Goal: Information Seeking & Learning: Learn about a topic

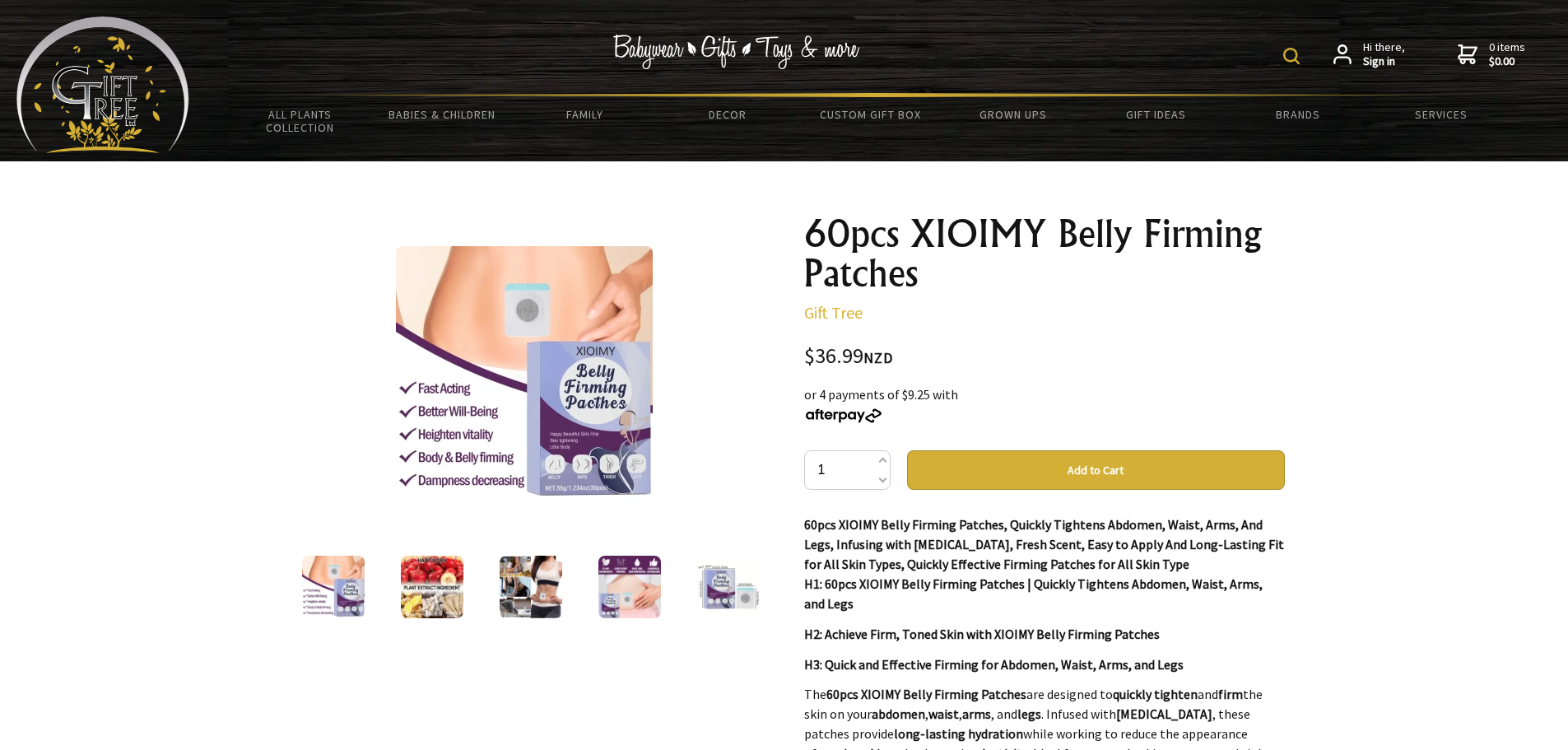
click at [349, 591] on img at bounding box center [333, 587] width 63 height 63
click at [463, 594] on div at bounding box center [432, 587] width 99 height 69
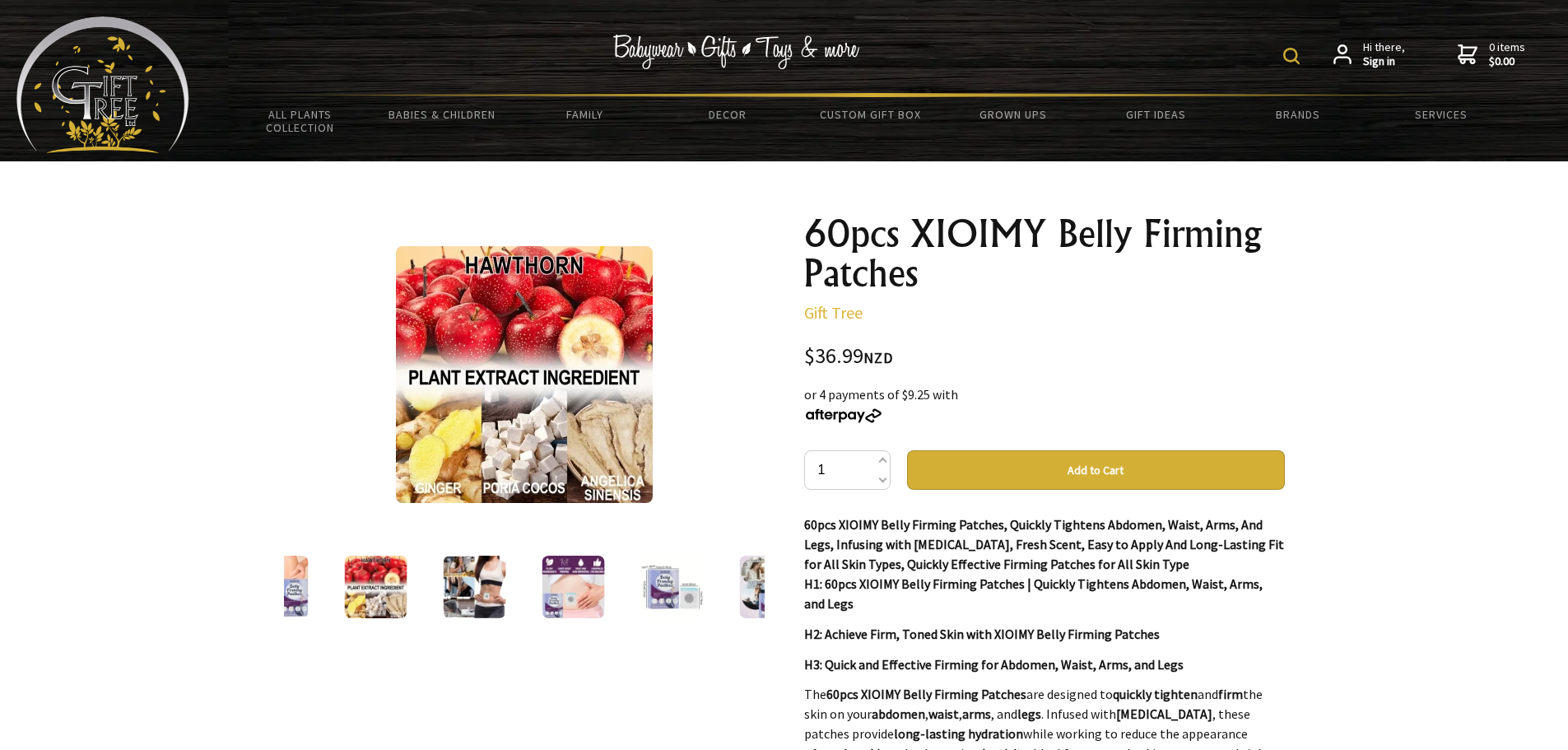
click at [480, 590] on img at bounding box center [474, 587] width 63 height 63
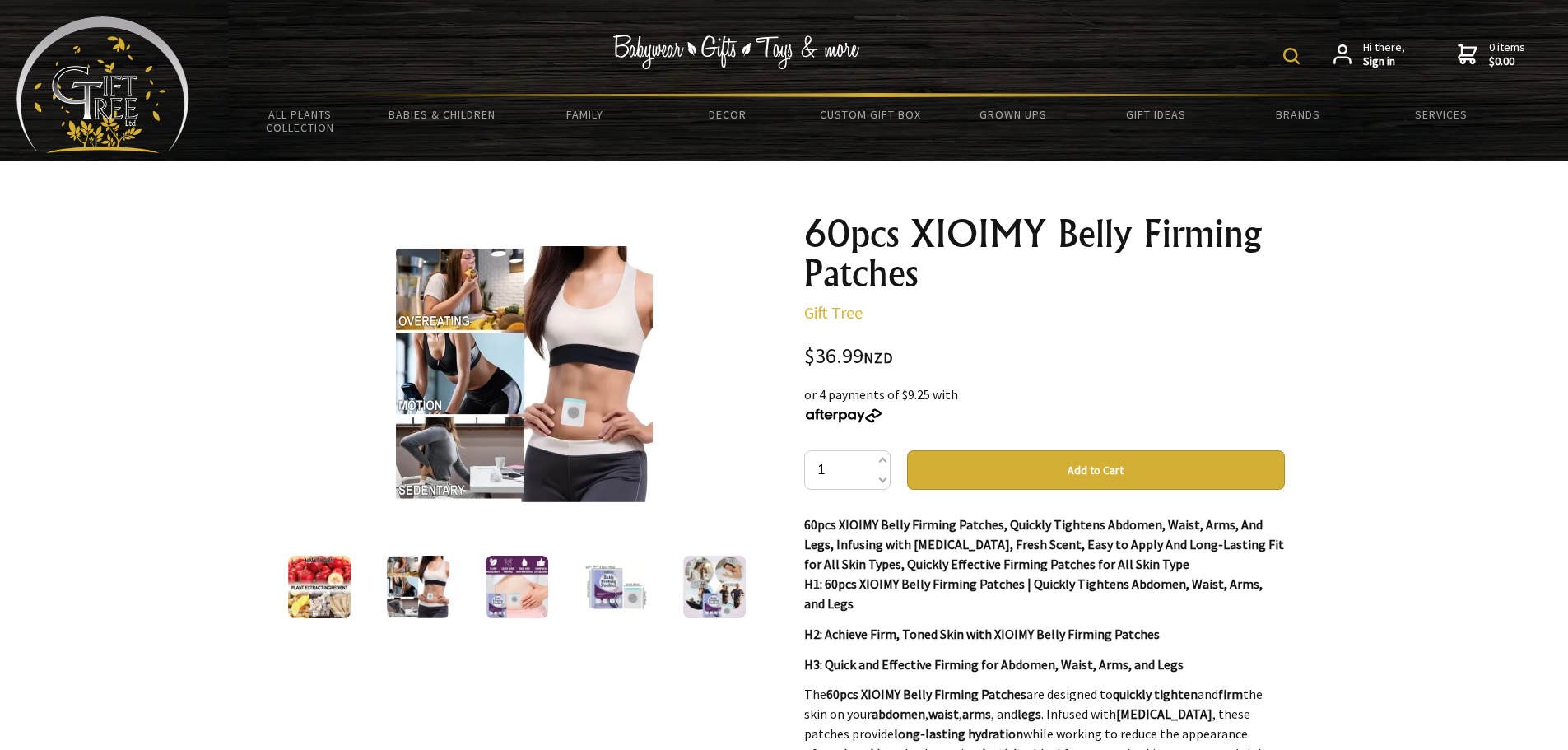
click at [516, 592] on img at bounding box center [516, 587] width 63 height 63
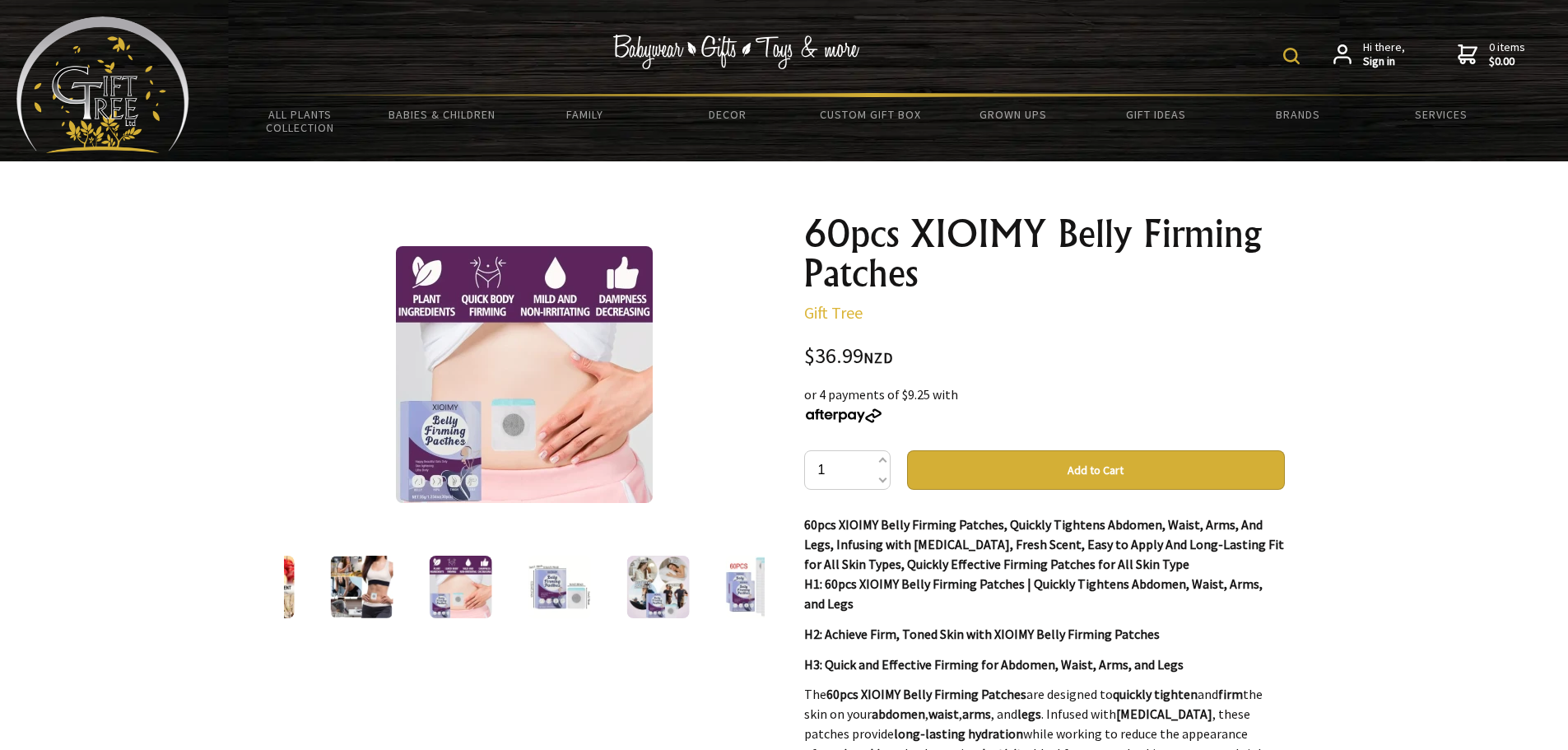
click at [547, 596] on img at bounding box center [559, 587] width 63 height 63
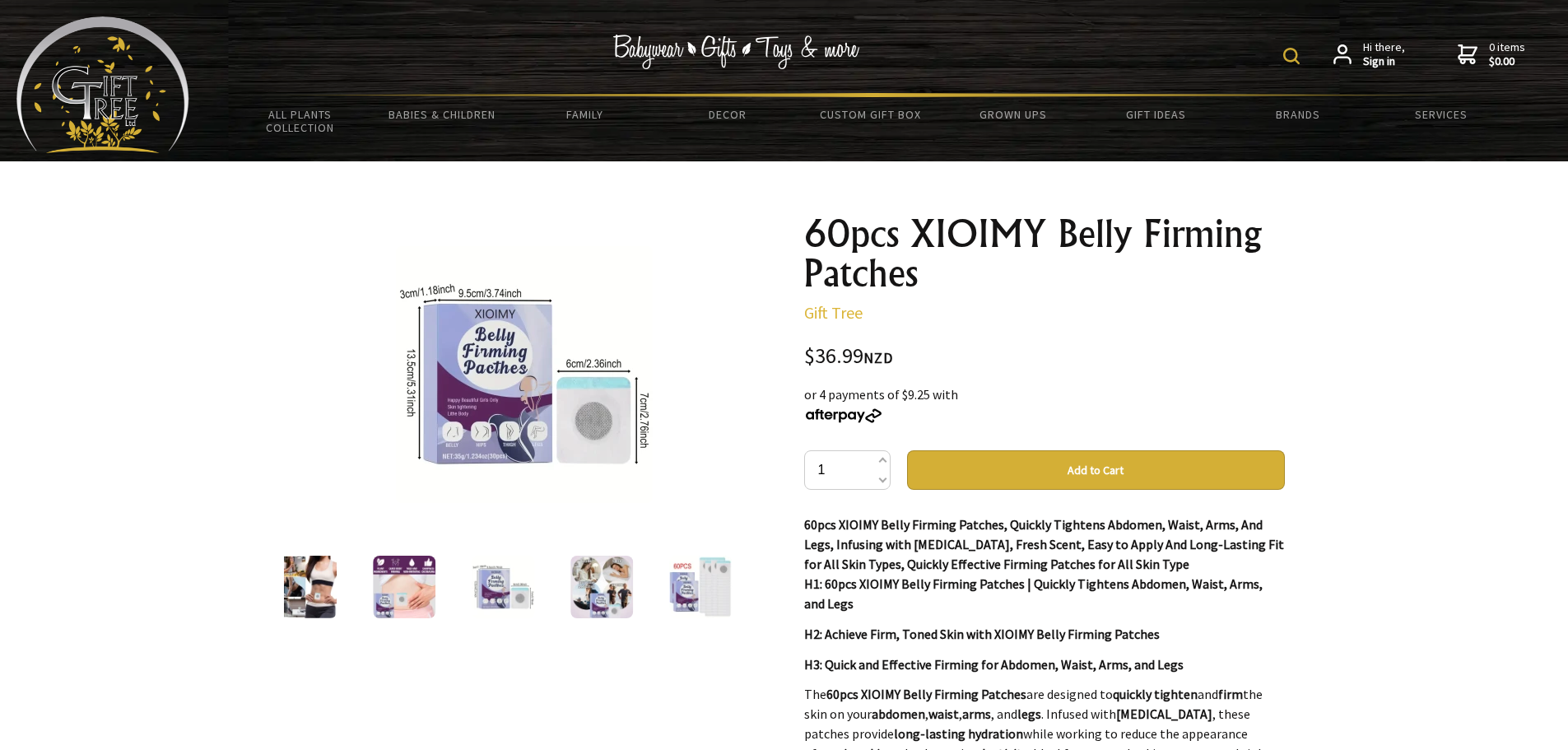
click at [594, 586] on img at bounding box center [602, 587] width 63 height 63
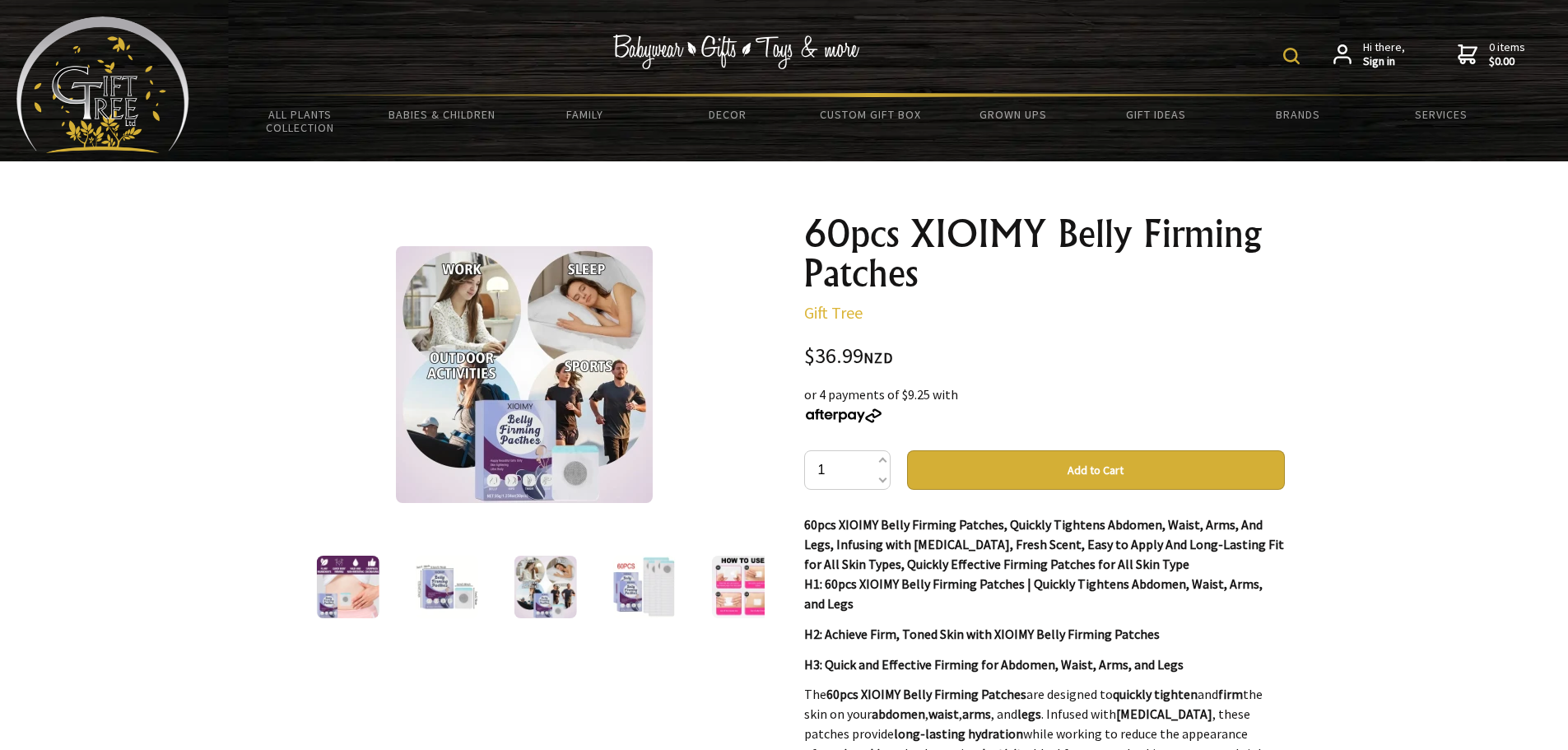
click at [637, 589] on img at bounding box center [643, 587] width 63 height 63
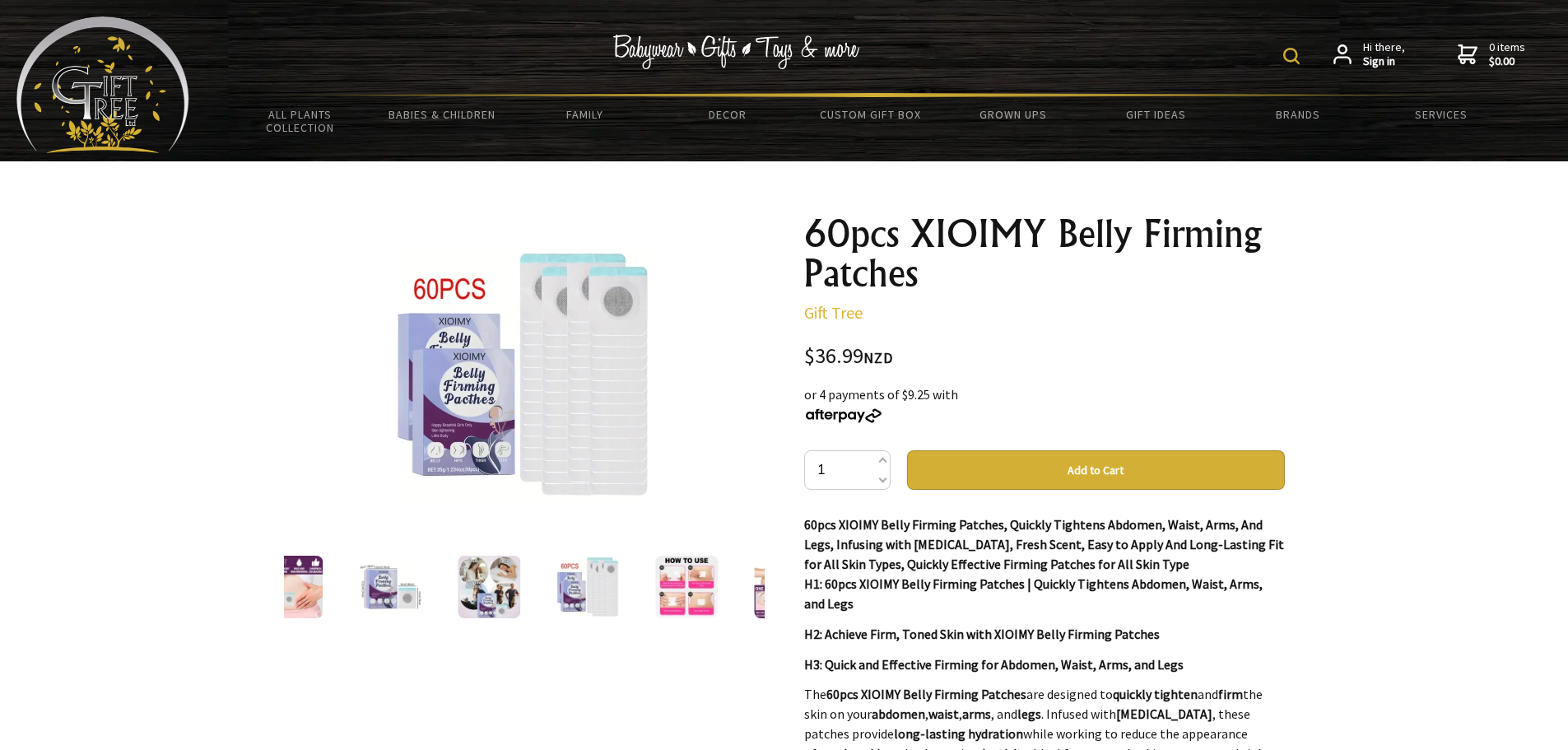
click at [676, 591] on img at bounding box center [686, 587] width 63 height 63
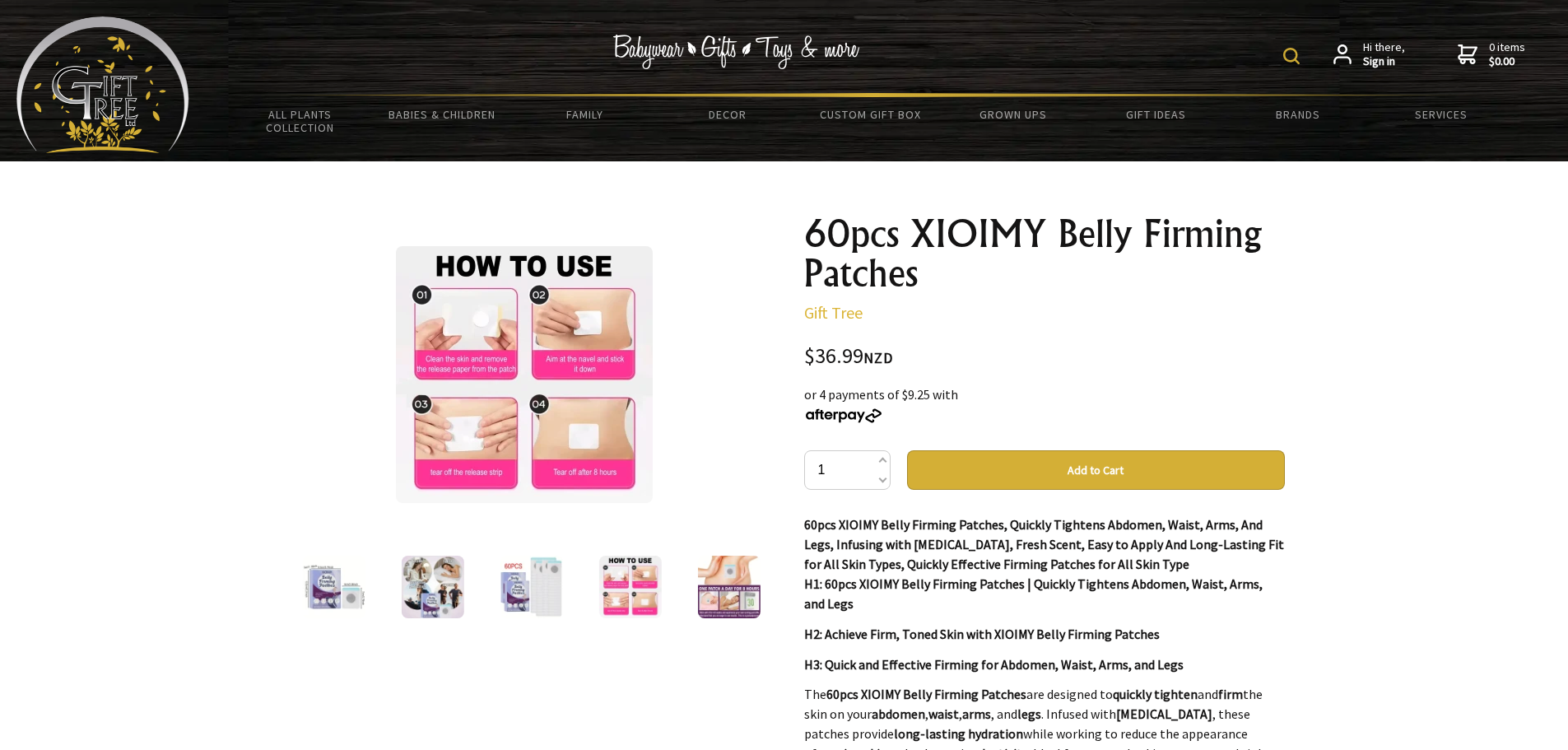
click at [544, 409] on img at bounding box center [524, 374] width 257 height 257
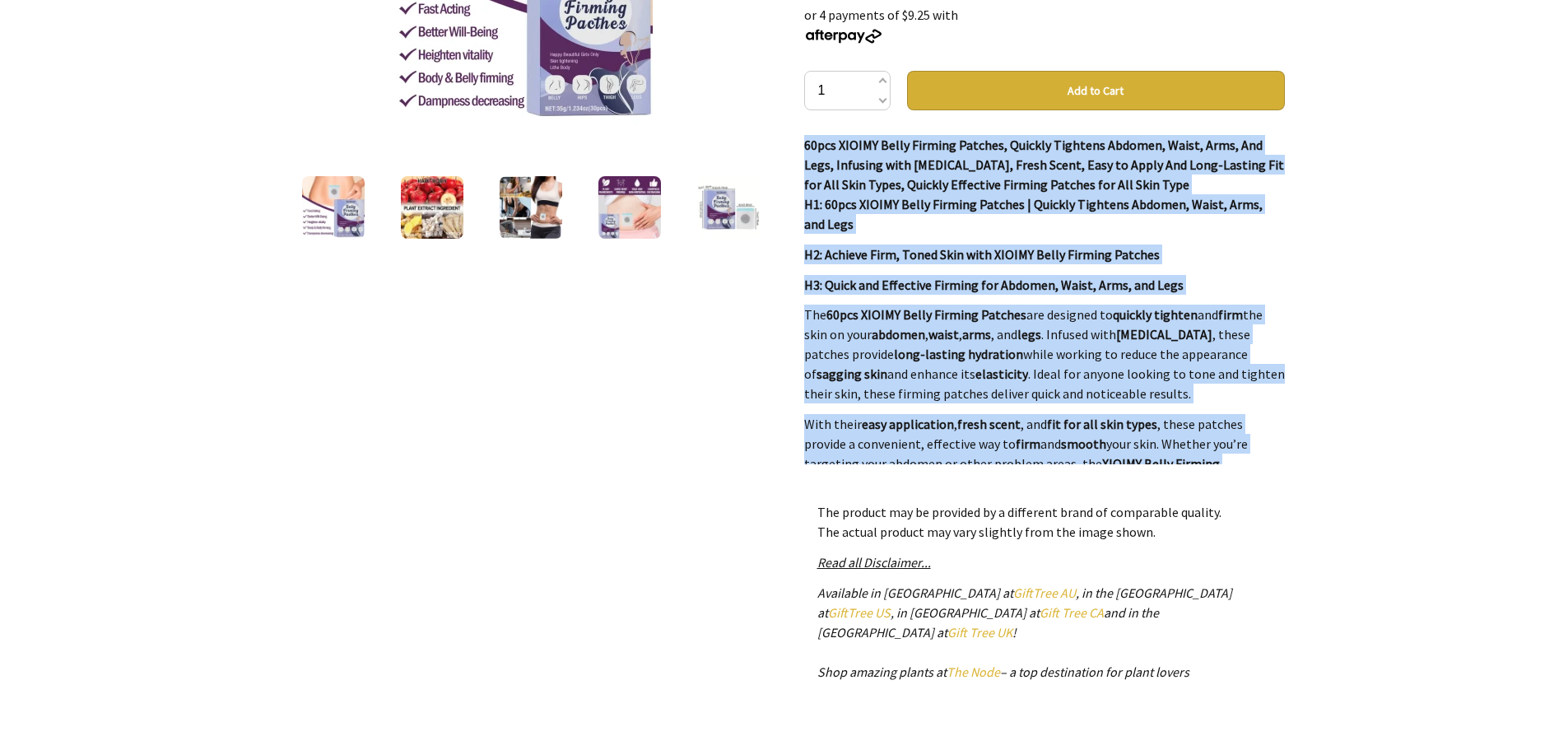
drag, startPoint x: 1208, startPoint y: 302, endPoint x: 797, endPoint y: 126, distance: 447.1
click at [797, 126] on div "60pcs XIOIMY Belly Firming Patches Gift Tree $36.99 NZD or 4 payments of $9.25 …" at bounding box center [1045, 323] width 507 height 1002
copy div "60pcs XIOIMY Belly Firming Patches, Quickly Tightens Abdomen, Waist, Arms, And …"
click at [364, 417] on div "1 /9" at bounding box center [524, 323] width 507 height 1002
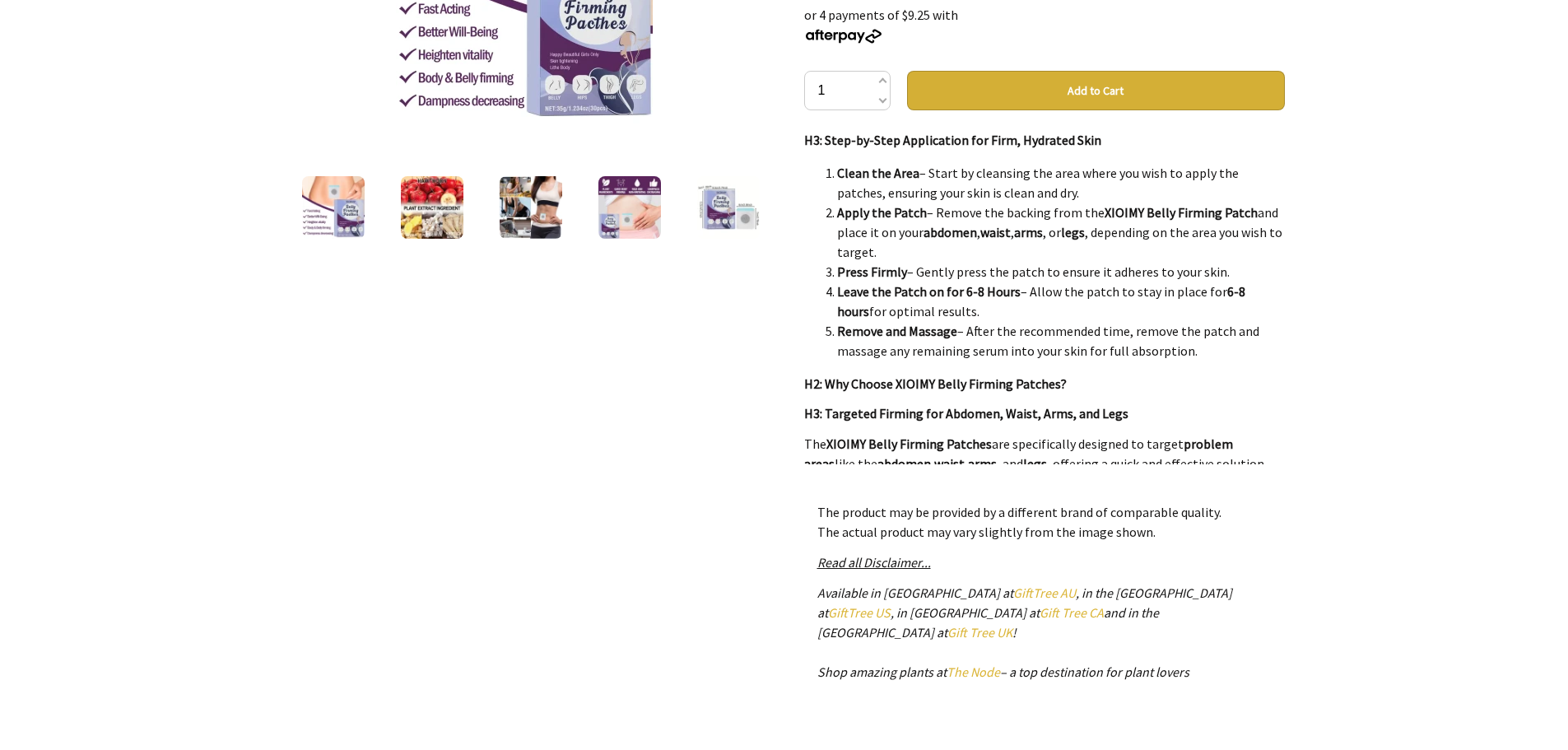
scroll to position [912, 0]
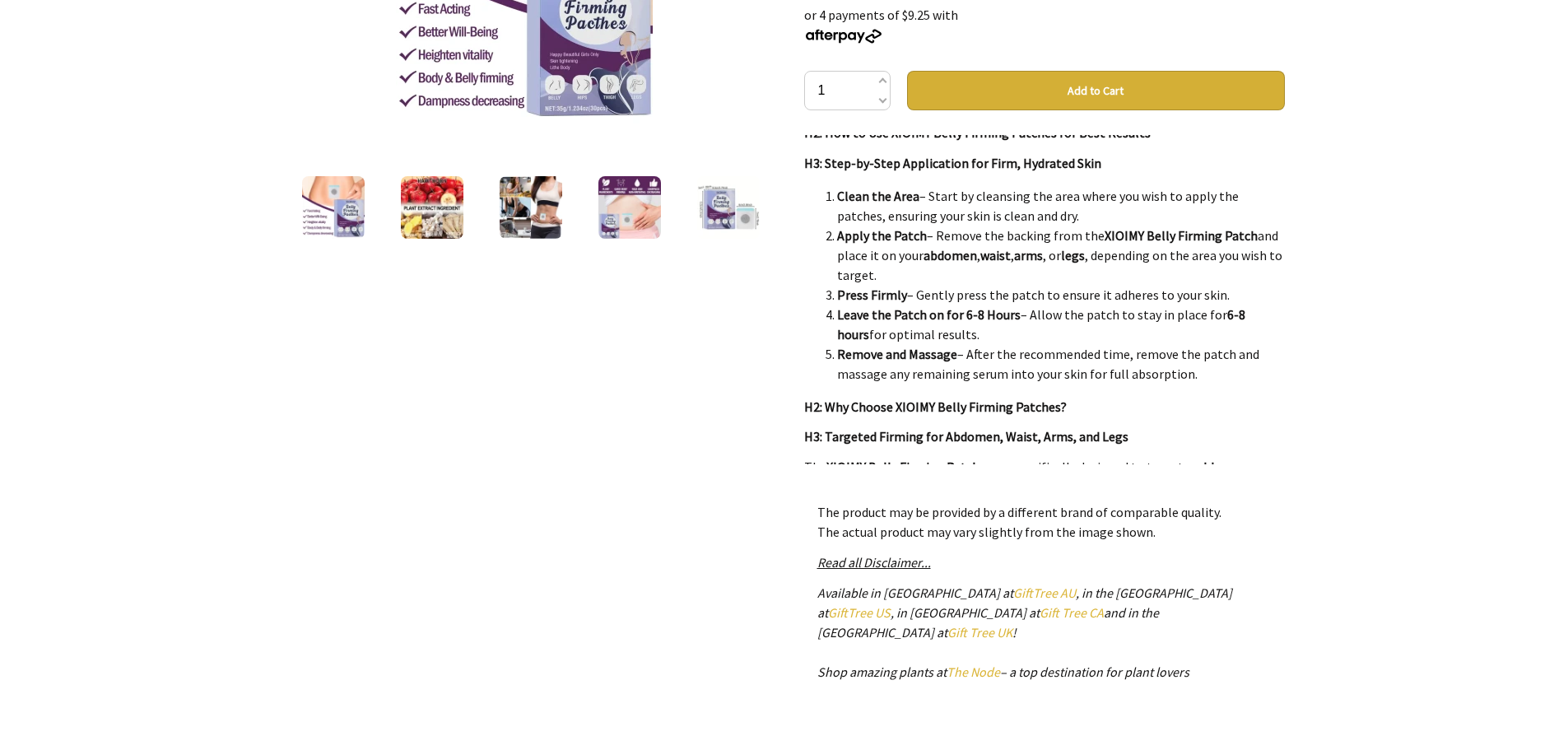
drag, startPoint x: 801, startPoint y: 152, endPoint x: 1200, endPoint y: 399, distance: 469.3
click at [1200, 399] on div "60pcs XIOIMY Belly Firming Patches Gift Tree $36.99 NZD or 4 payments of $9.25 …" at bounding box center [1045, 323] width 507 height 1002
copy div "H2: How to Use XIOIMY Belly Firming Patches for Best Results H3: Step-by-Step A…"
click at [1418, 195] on div at bounding box center [784, 322] width 1568 height 1081
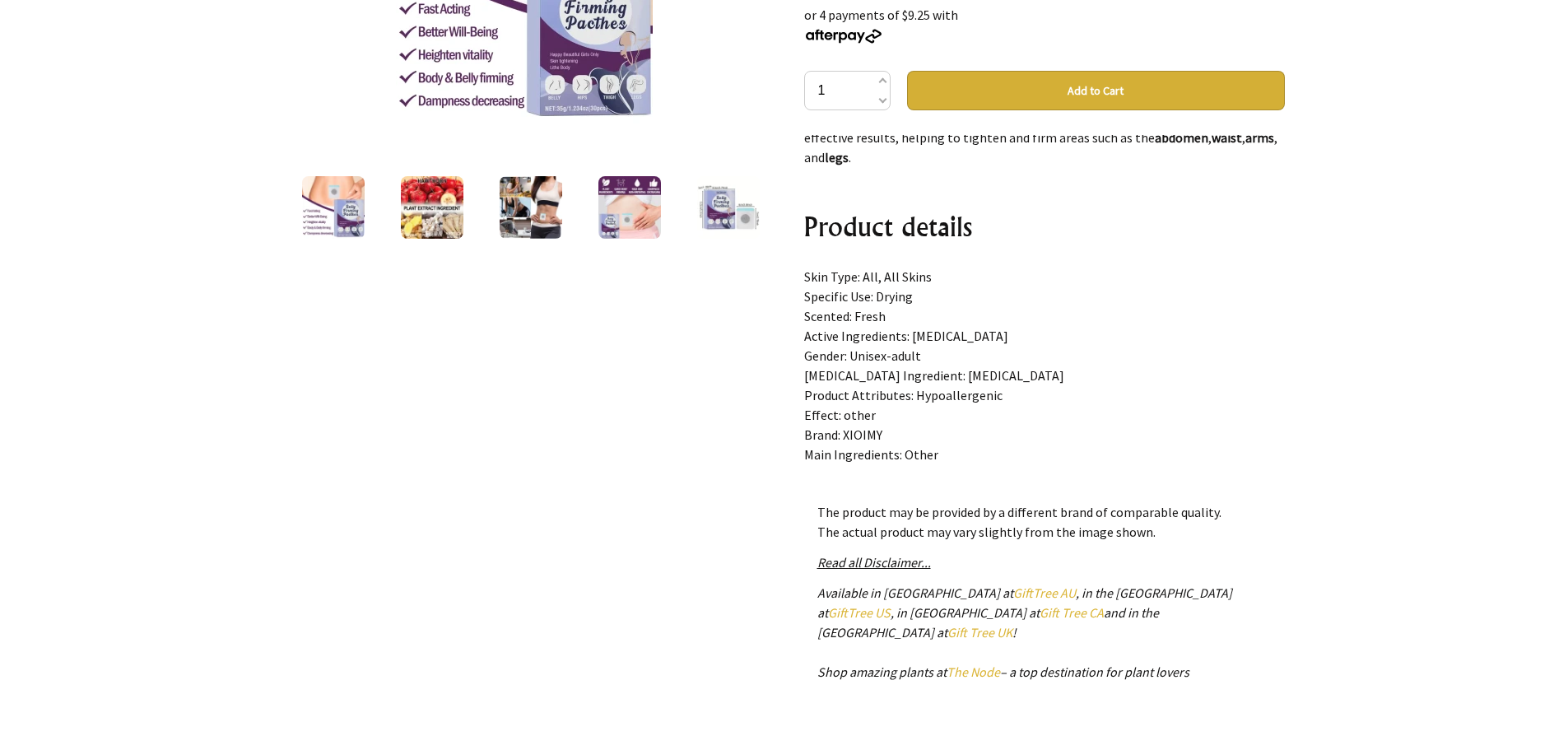
scroll to position [1714, 0]
